Goal: Information Seeking & Learning: Learn about a topic

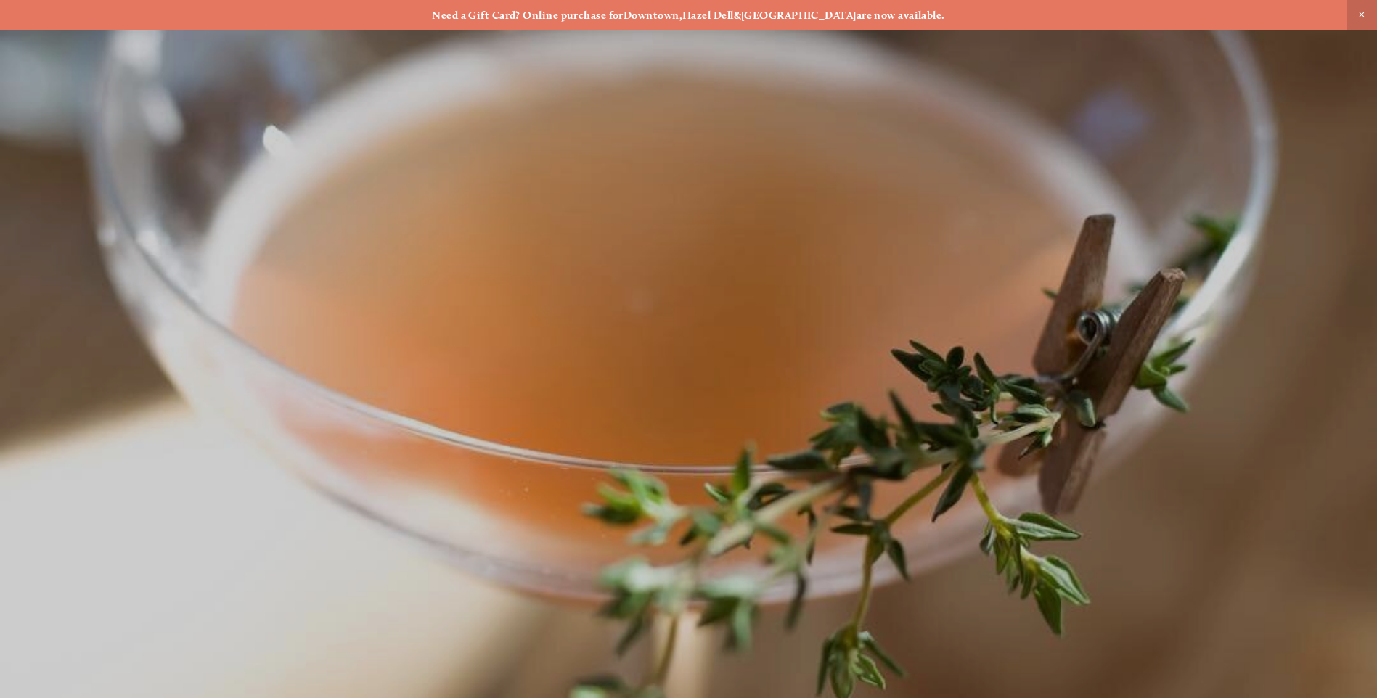
scroll to position [30, 0]
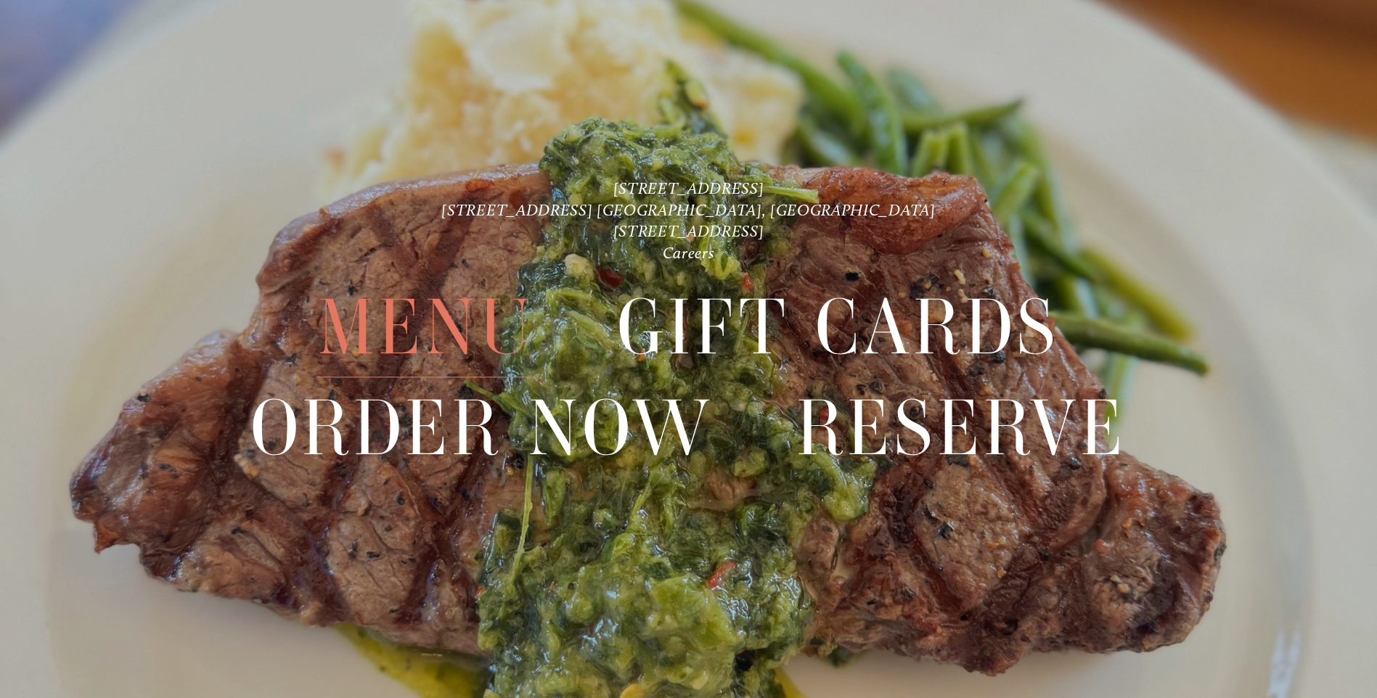
click at [485, 329] on span "Menu" at bounding box center [426, 327] width 216 height 99
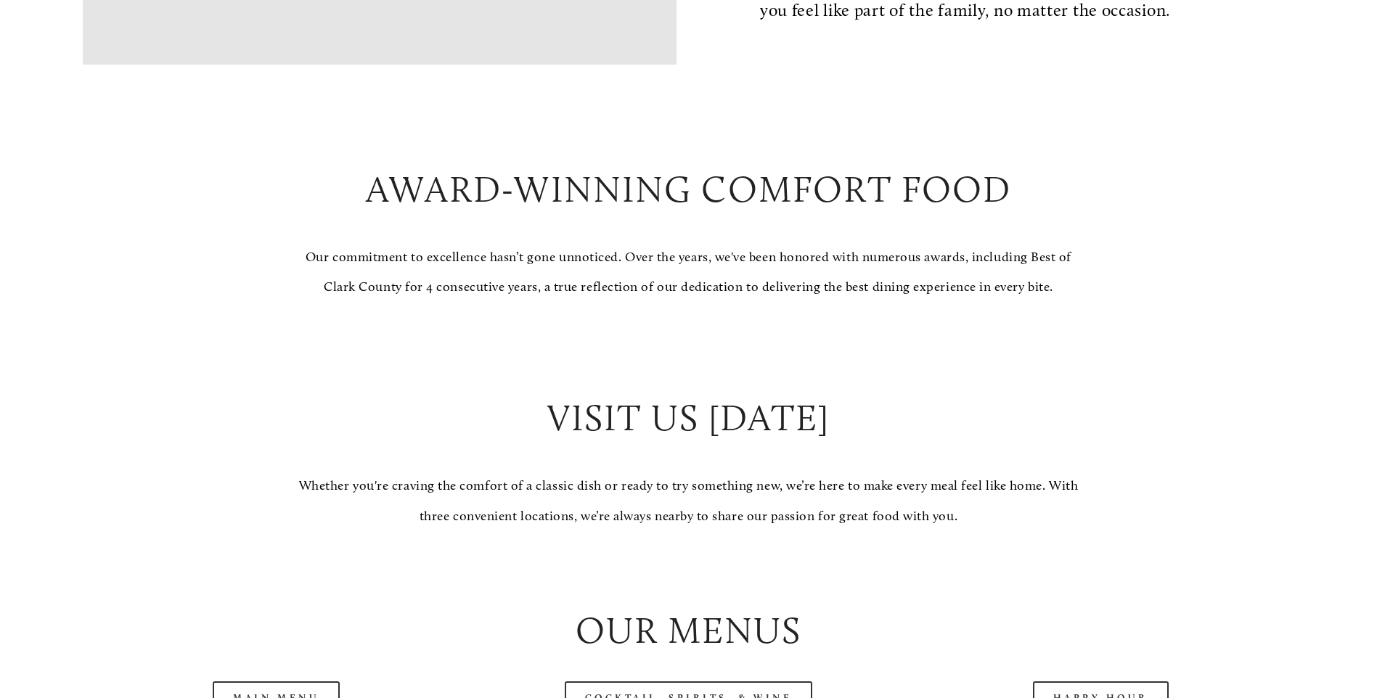
scroll to position [1306, 0]
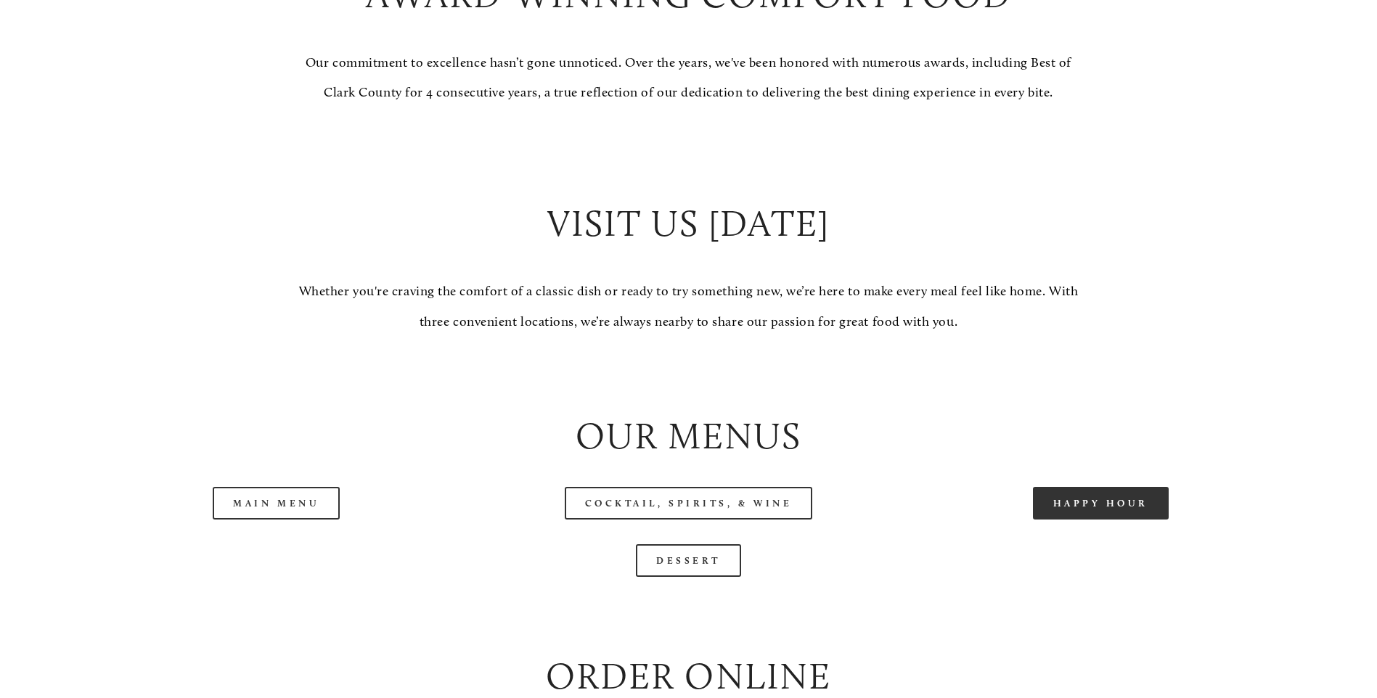
click at [1111, 520] on link "Happy Hour" at bounding box center [1101, 503] width 136 height 33
